Goal: Find specific page/section: Find specific page/section

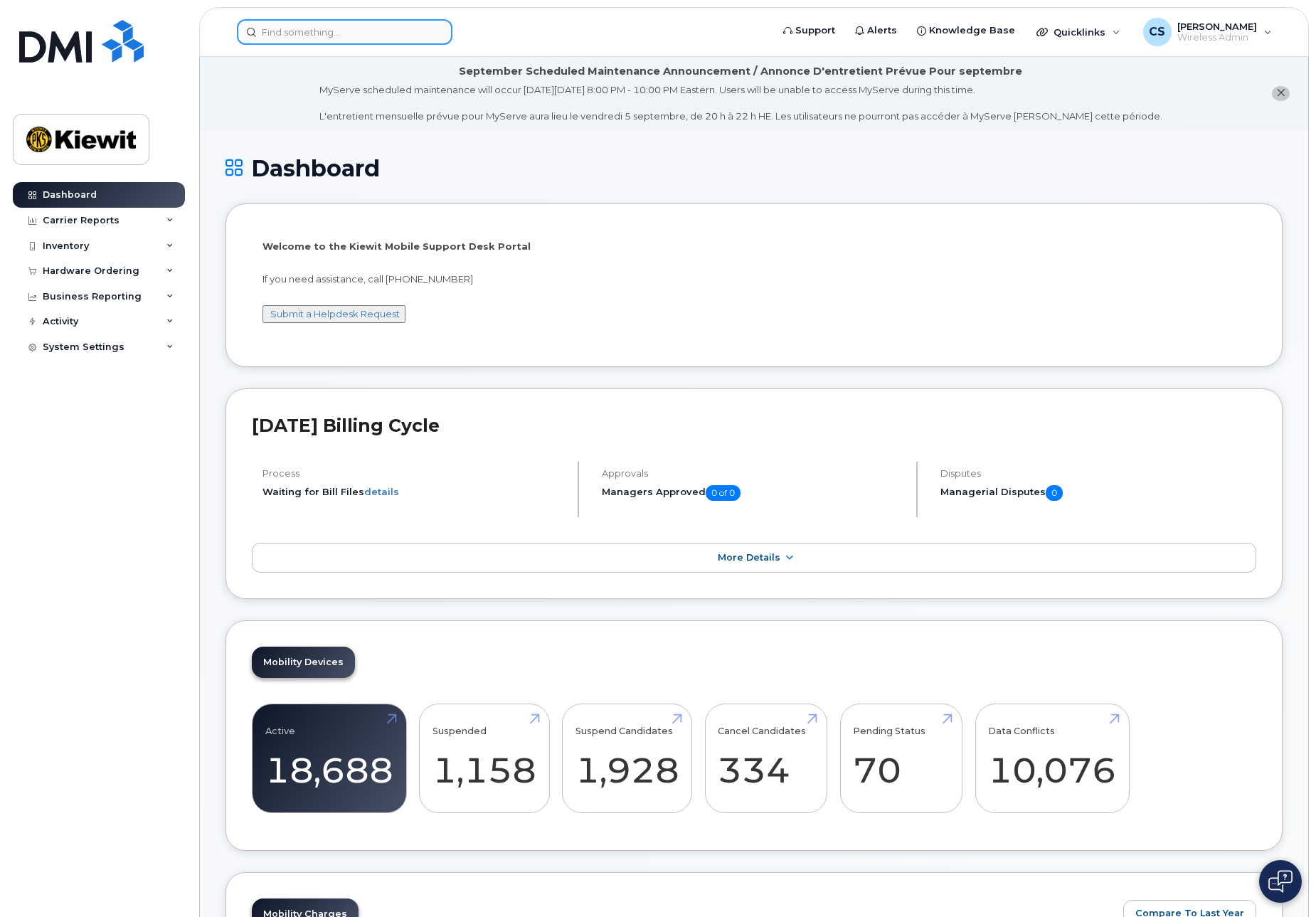
drag, startPoint x: 378, startPoint y: 44, endPoint x: 378, endPoint y: 35, distance: 9.0
click at [378, 38] on input at bounding box center [345, 31] width 216 height 25
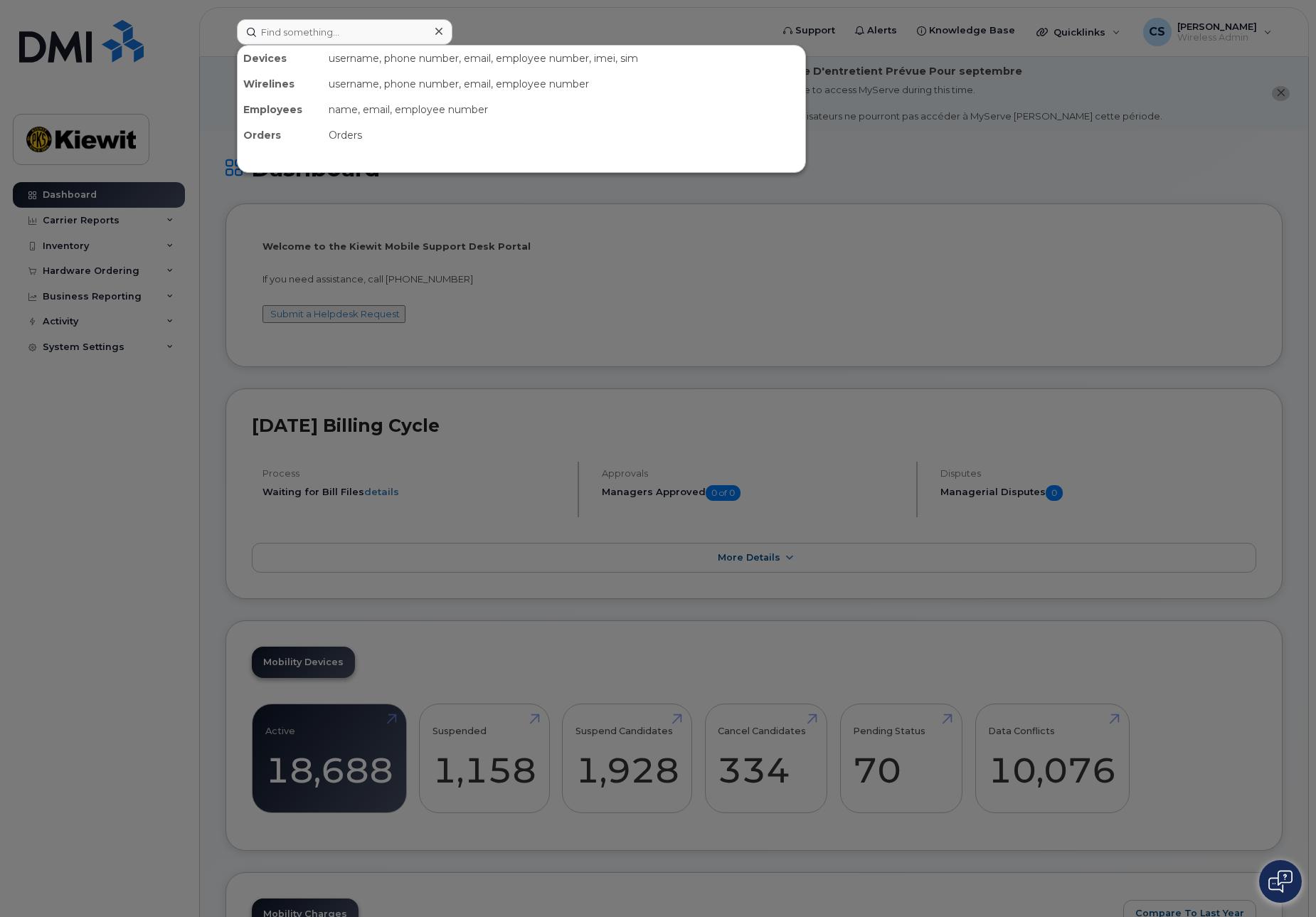
click at [110, 246] on div at bounding box center [658, 459] width 1316 height 917
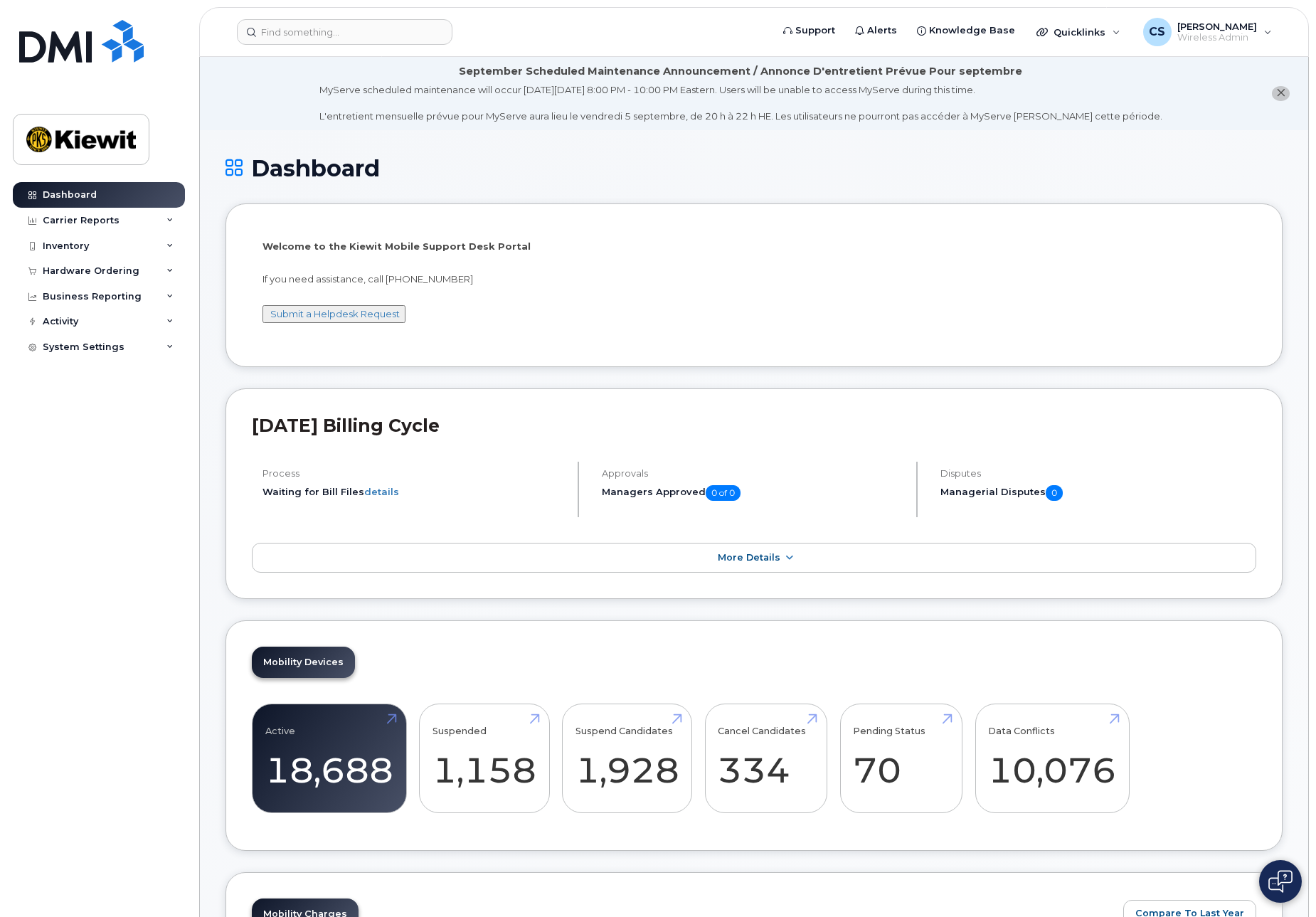
click at [83, 242] on div "Inventory" at bounding box center [66, 246] width 46 height 11
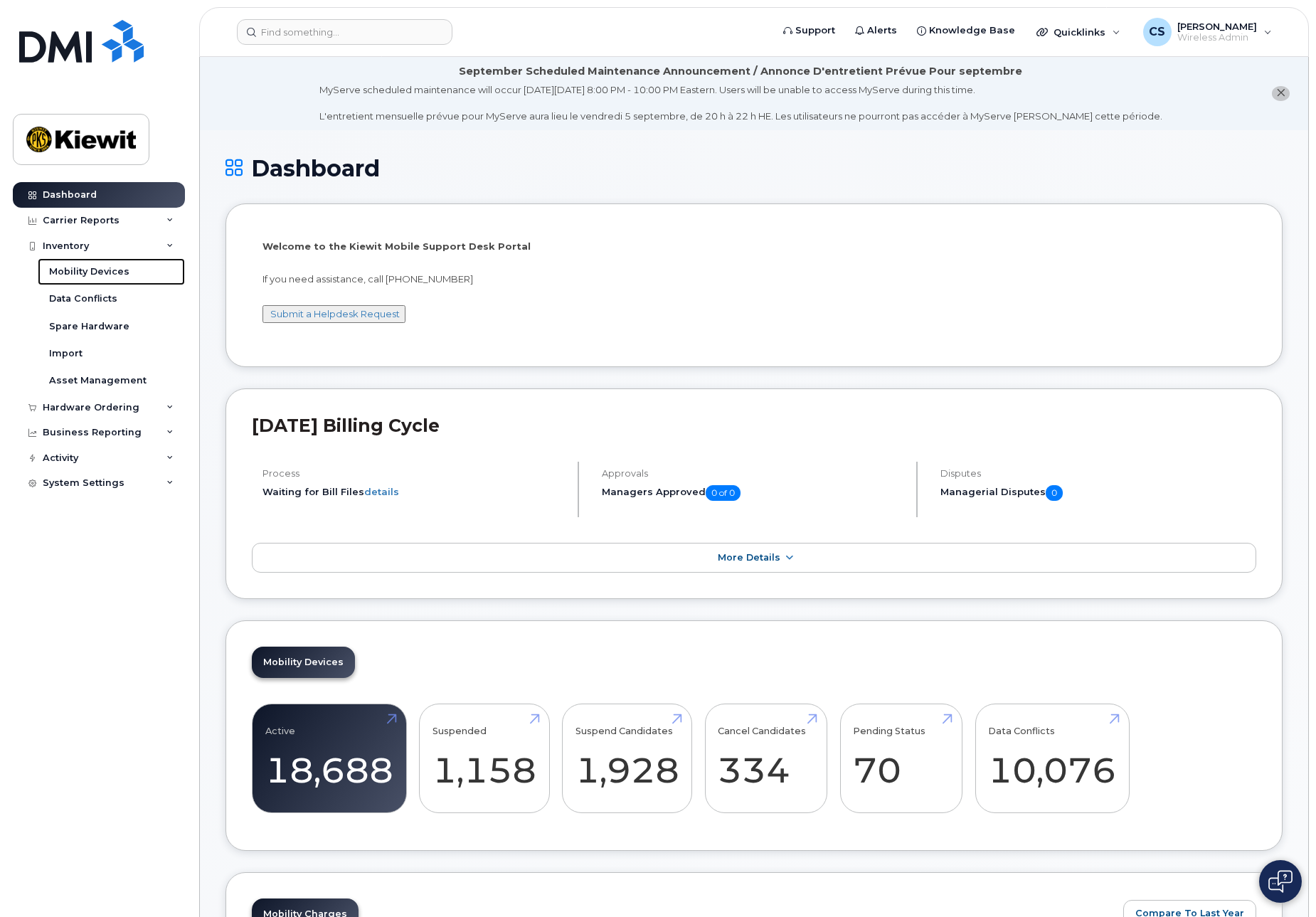
click at [117, 272] on div "Mobility Devices" at bounding box center [89, 272] width 80 height 13
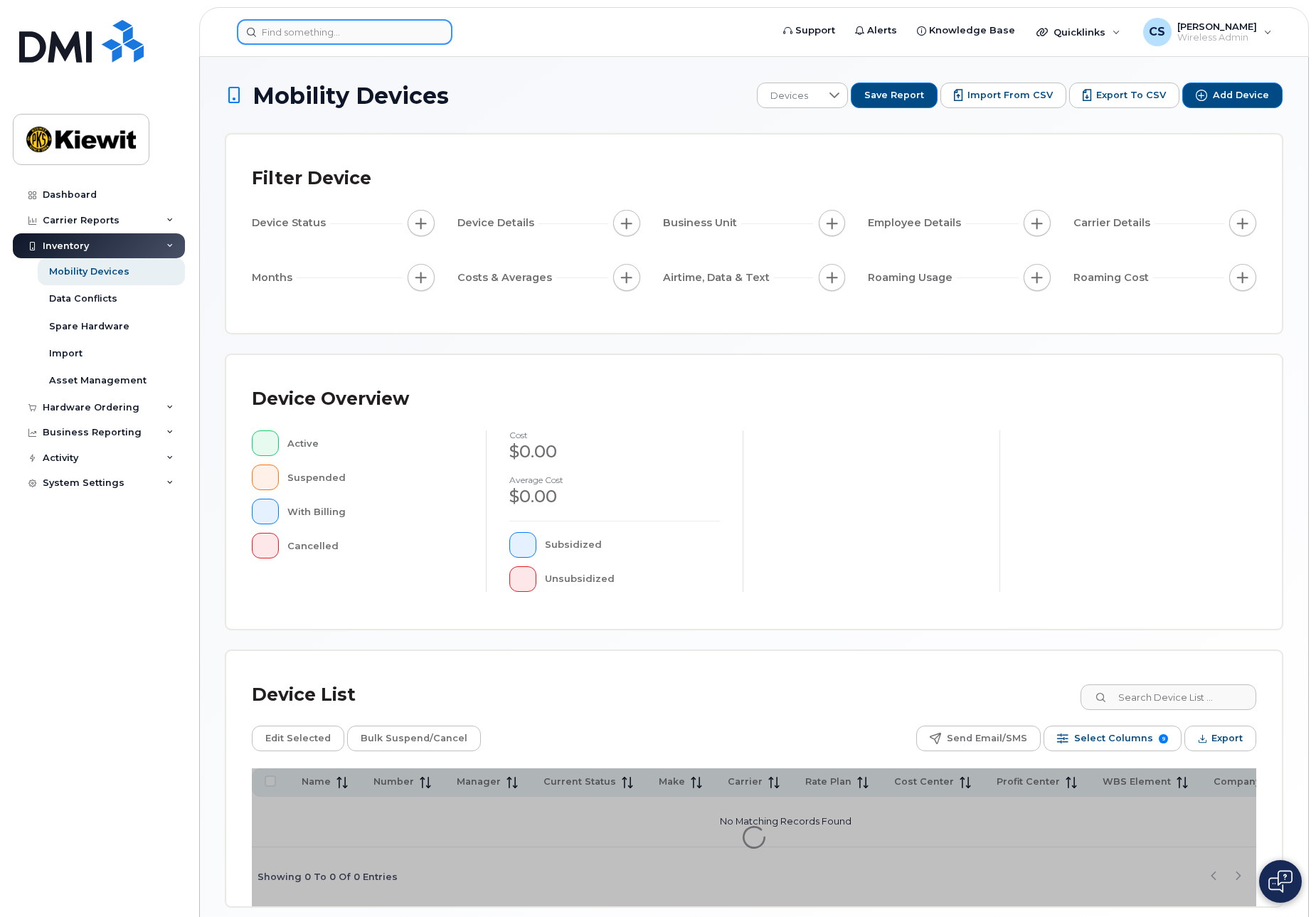
click at [373, 34] on input at bounding box center [345, 31] width 216 height 25
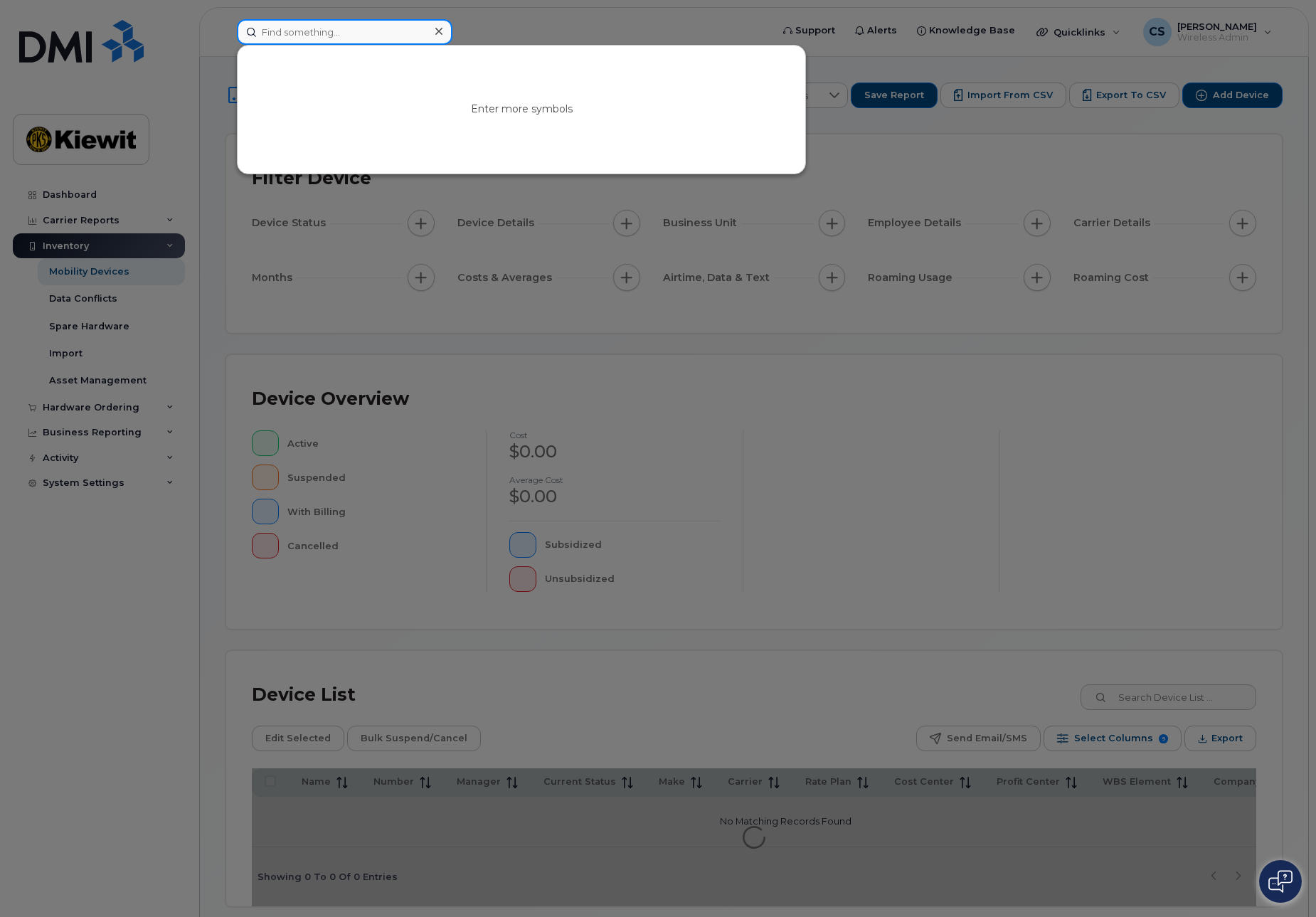
click at [352, 35] on input at bounding box center [345, 31] width 216 height 25
click at [285, 43] on input at bounding box center [345, 31] width 216 height 25
paste input "R6FXXVQ7KJ"
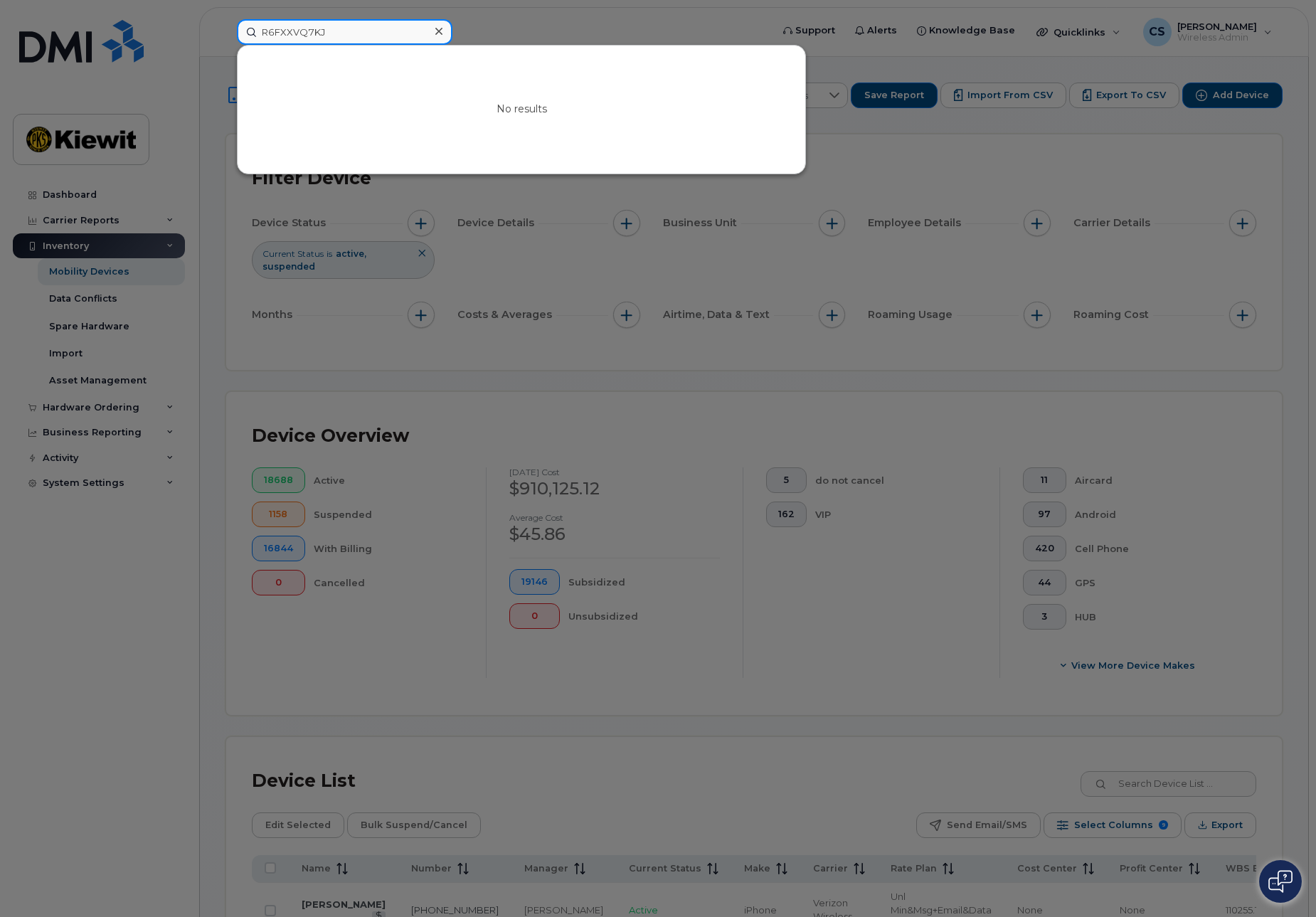
type input "R6FXXVQ7KJ"
click at [849, 628] on div at bounding box center [658, 459] width 1316 height 917
